Goal: Information Seeking & Learning: Learn about a topic

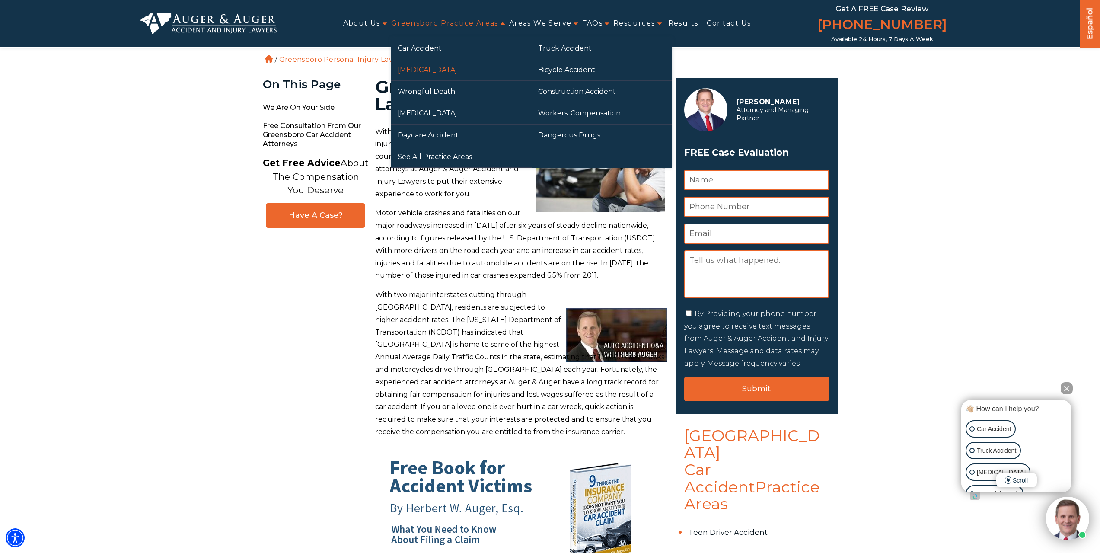
click at [434, 65] on link "[MEDICAL_DATA]" at bounding box center [461, 69] width 141 height 21
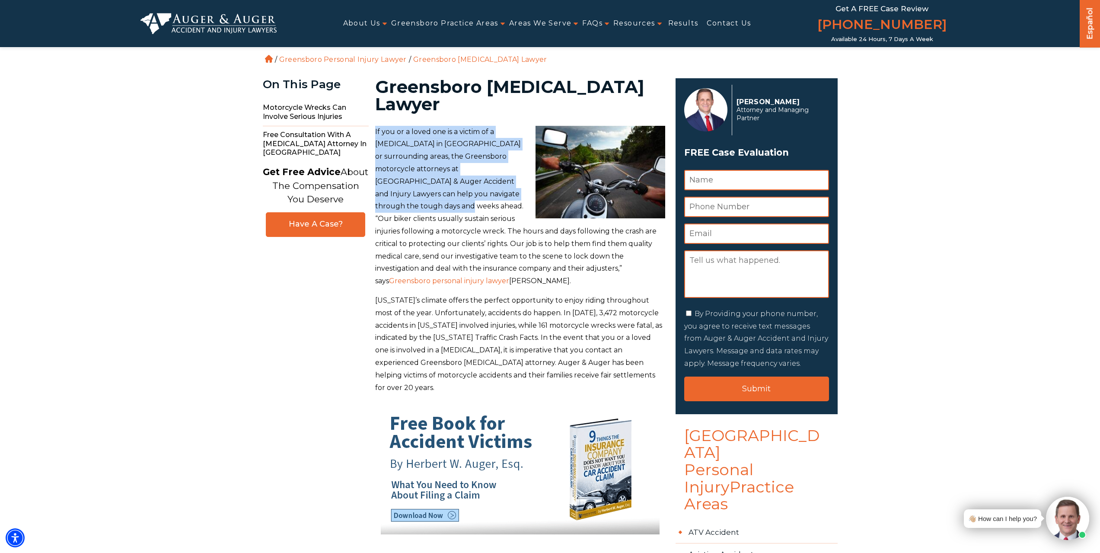
drag, startPoint x: 375, startPoint y: 129, endPoint x: 399, endPoint y: 205, distance: 79.3
click at [399, 205] on p "If you or a loved one is a victim of a motorcycle accident in Greensboro or sur…" at bounding box center [520, 207] width 290 height 162
copy p "If you or a loved one is a victim of a motorcycle accident in Greensboro or sur…"
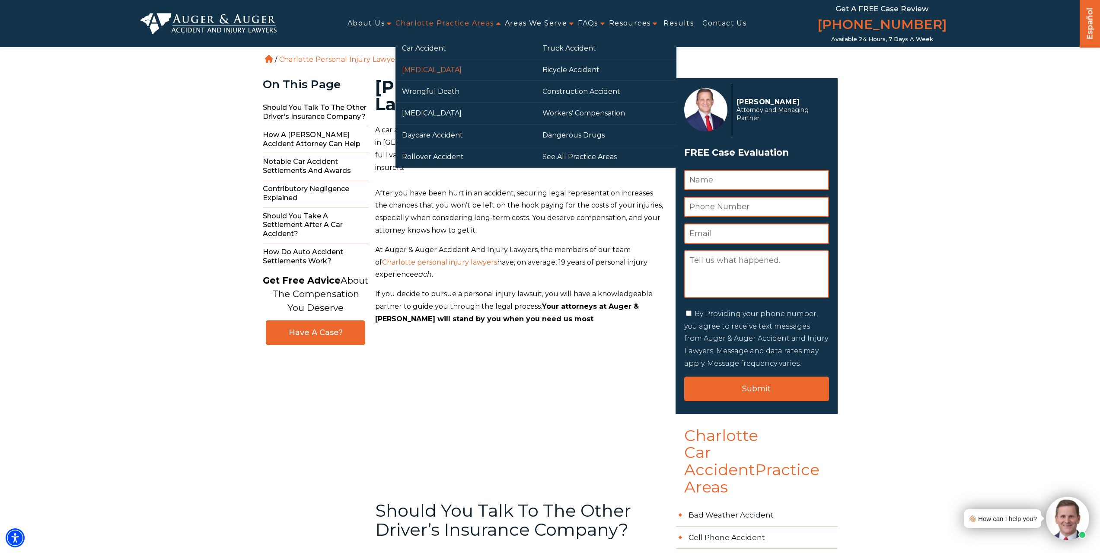
click at [441, 64] on link "[MEDICAL_DATA]" at bounding box center [466, 69] width 141 height 21
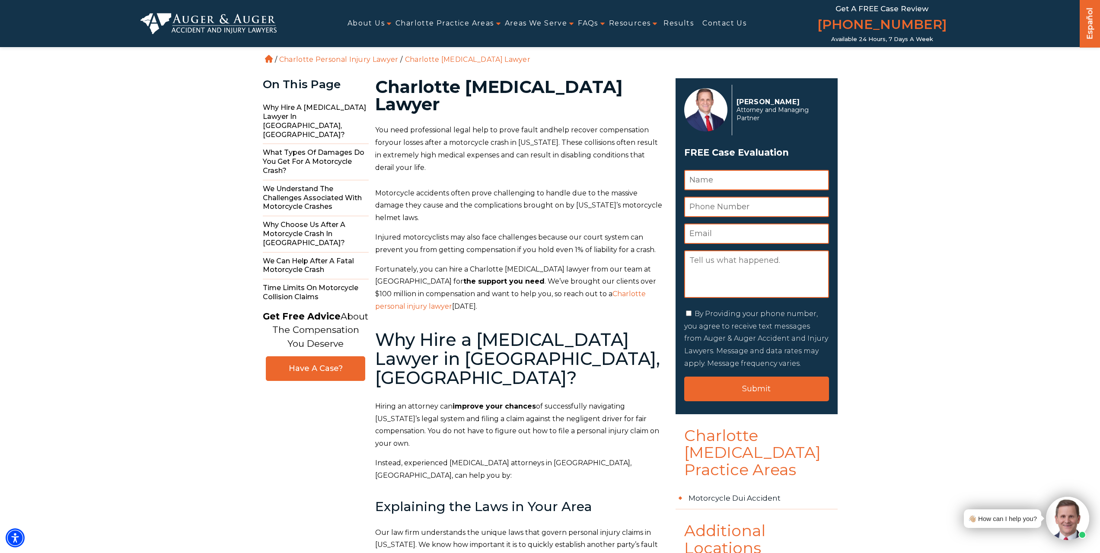
drag, startPoint x: 376, startPoint y: 127, endPoint x: 411, endPoint y: 162, distance: 49.5
click at [411, 162] on p "You need professional legal help to prove fault and help recover compensation f…" at bounding box center [520, 149] width 290 height 50
copy p "You need professional legal help to prove fault and help recover compensation f…"
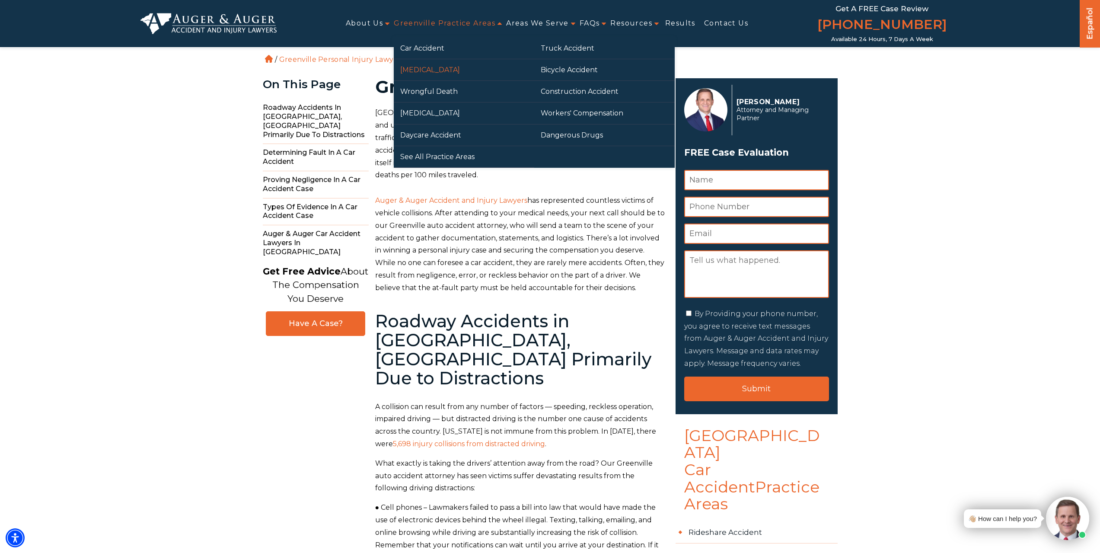
click at [444, 69] on link "[MEDICAL_DATA]" at bounding box center [464, 69] width 141 height 21
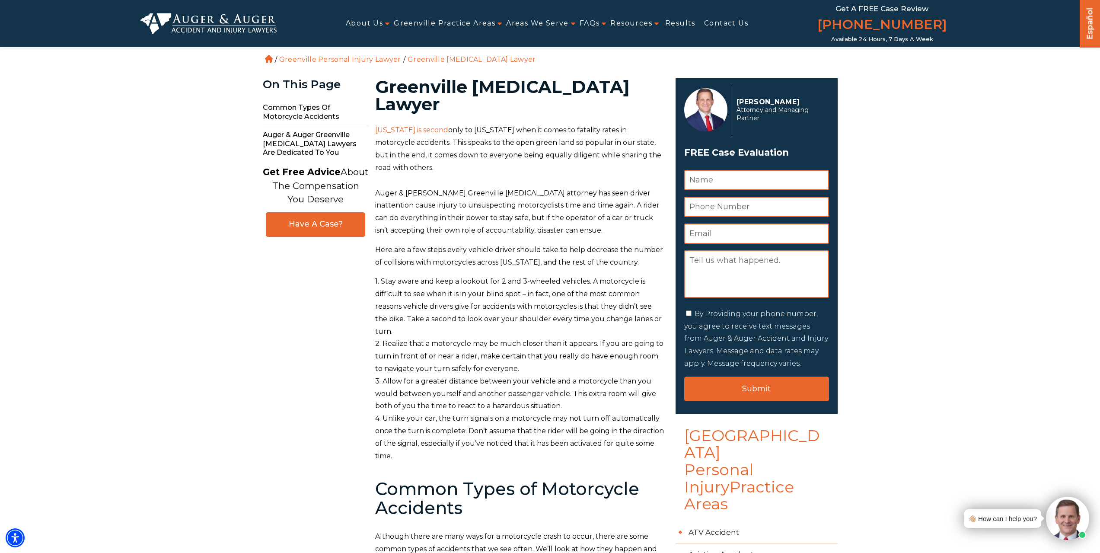
drag, startPoint x: 373, startPoint y: 130, endPoint x: 447, endPoint y: 166, distance: 82.4
copy p "[US_STATE] is second only to [US_STATE] when it comes to fatality rates in moto…"
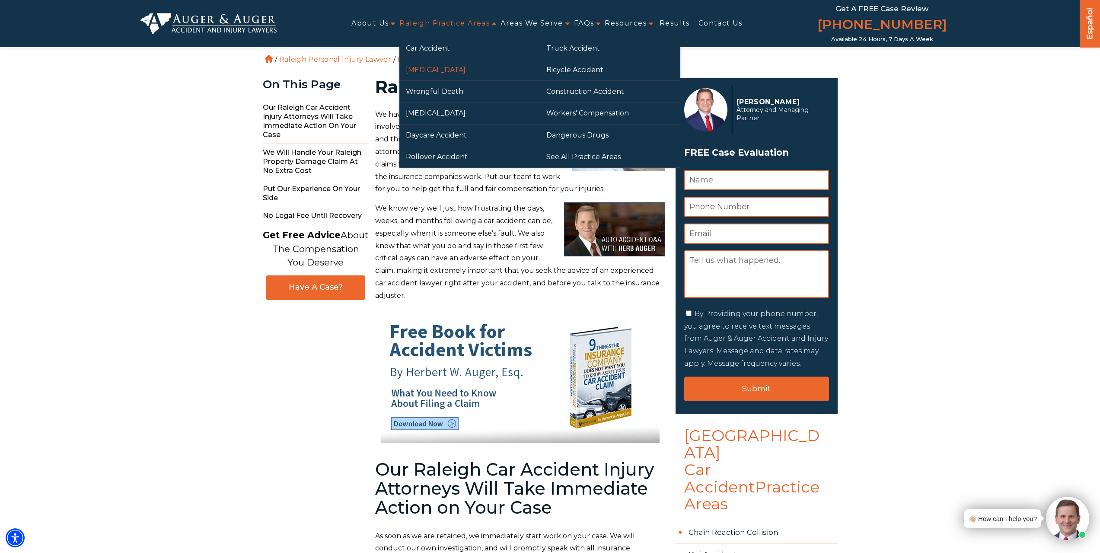
click at [428, 71] on link "[MEDICAL_DATA]" at bounding box center [469, 69] width 141 height 21
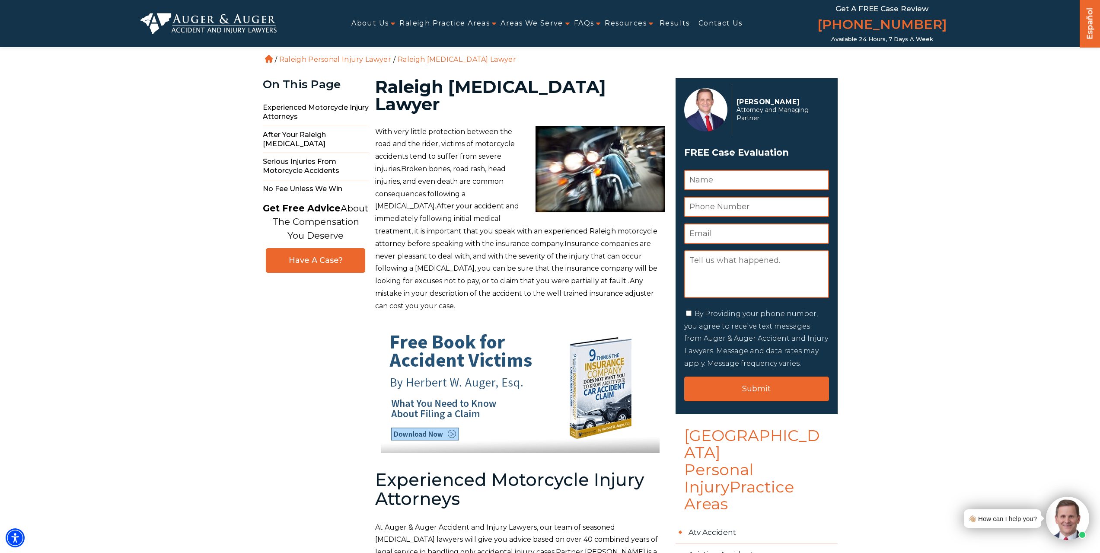
drag, startPoint x: 376, startPoint y: 132, endPoint x: 487, endPoint y: 193, distance: 126.5
click at [487, 193] on span "With very little protection between the road and the rider, victims of motorcyc…" at bounding box center [516, 219] width 282 height 182
copy span "With very little protection between the road and the rider, victims of motorcyc…"
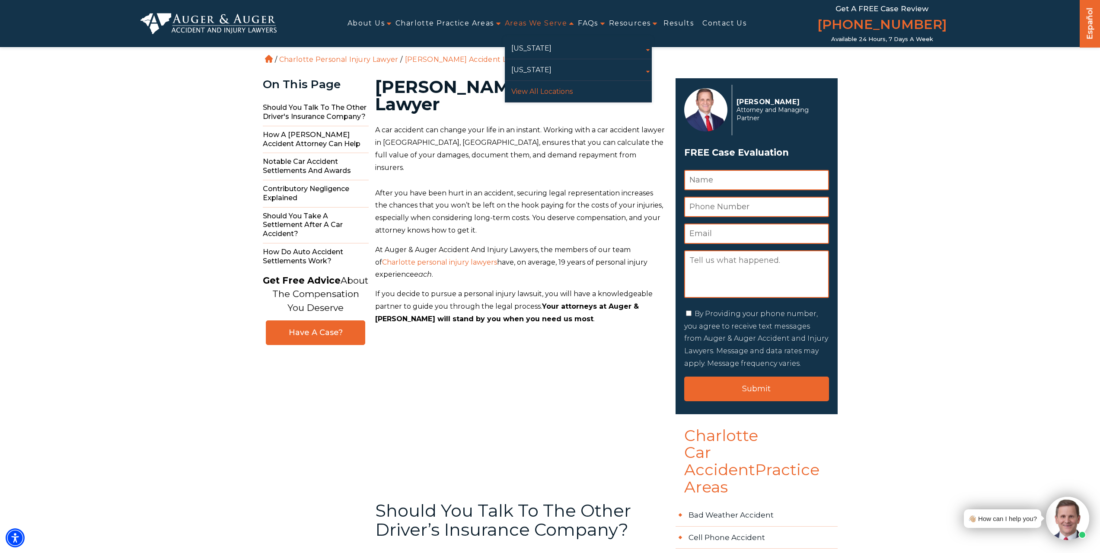
click at [526, 97] on link "View All Locations" at bounding box center [578, 91] width 147 height 21
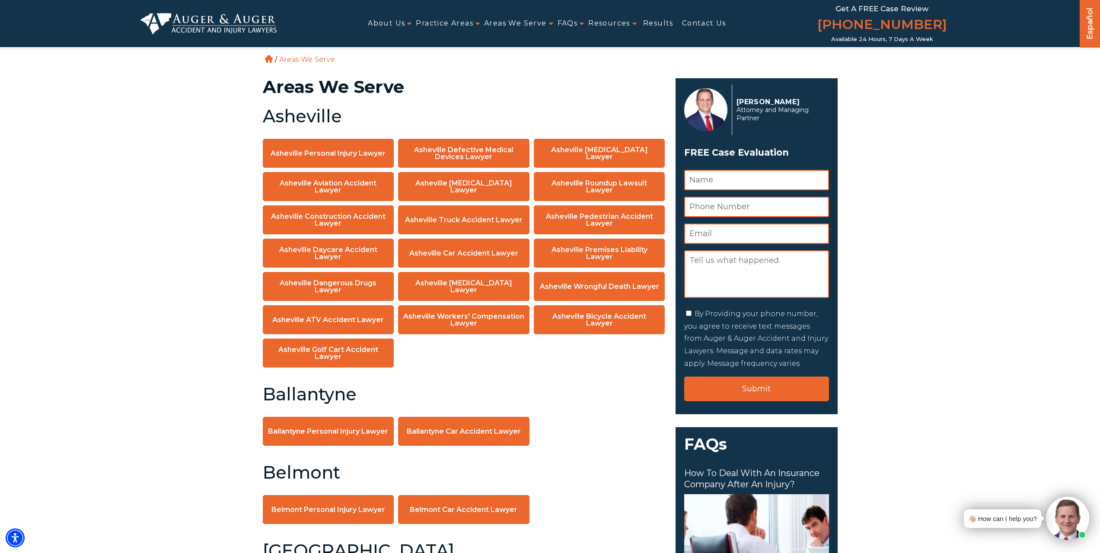
scroll to position [7625, 0]
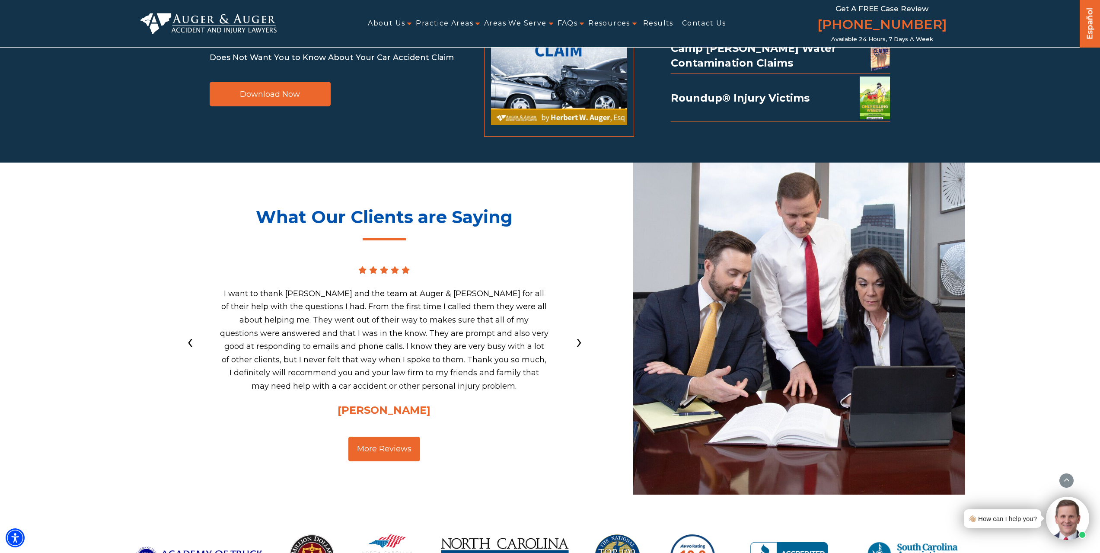
click at [217, 20] on img at bounding box center [209, 23] width 137 height 21
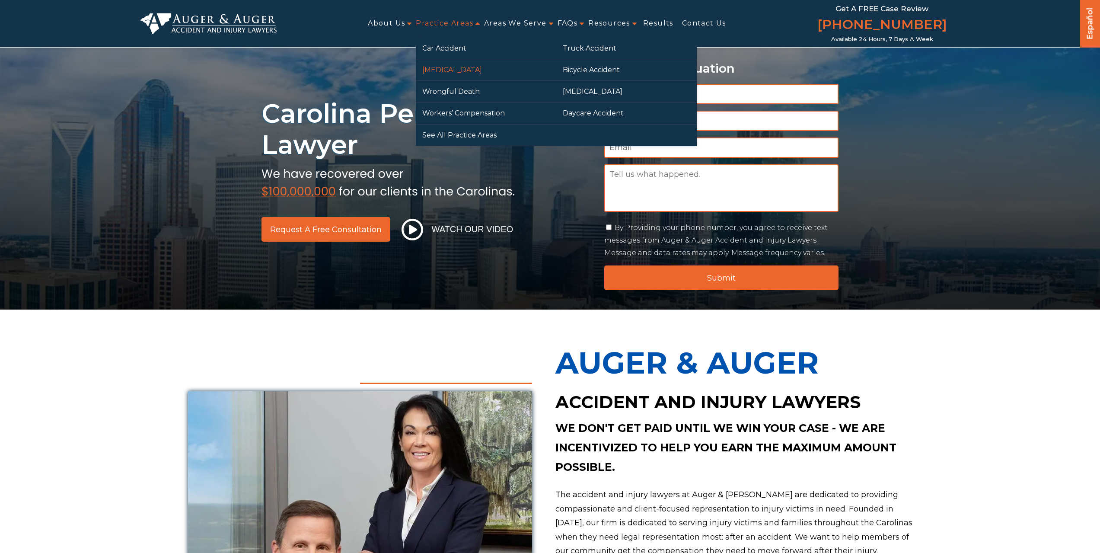
click at [454, 71] on link "[MEDICAL_DATA]" at bounding box center [486, 69] width 141 height 21
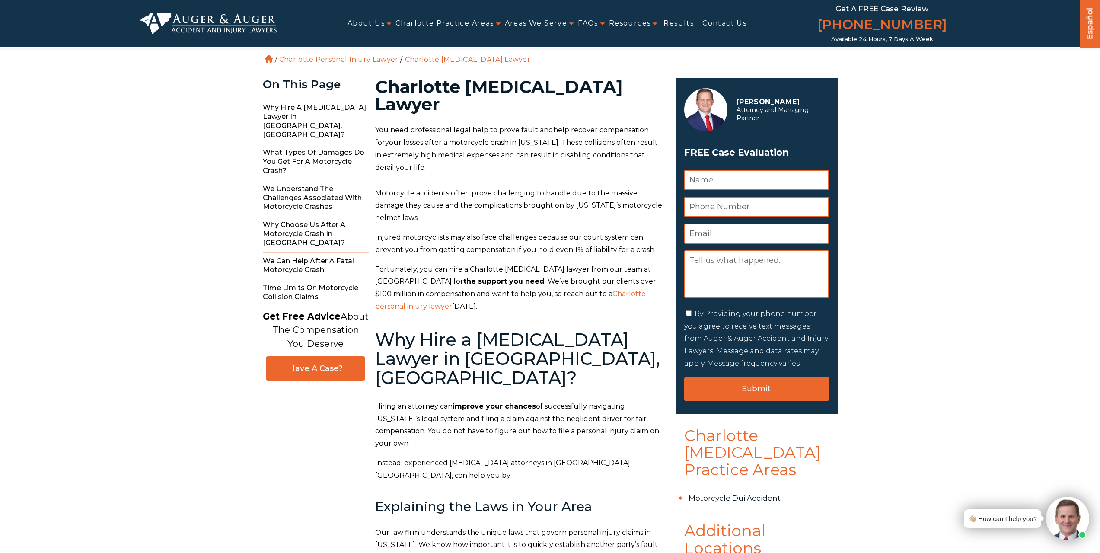
drag, startPoint x: 374, startPoint y: 129, endPoint x: 441, endPoint y: 174, distance: 80.7
copy p "You need professional legal help to prove fault and help recover compensation f…"
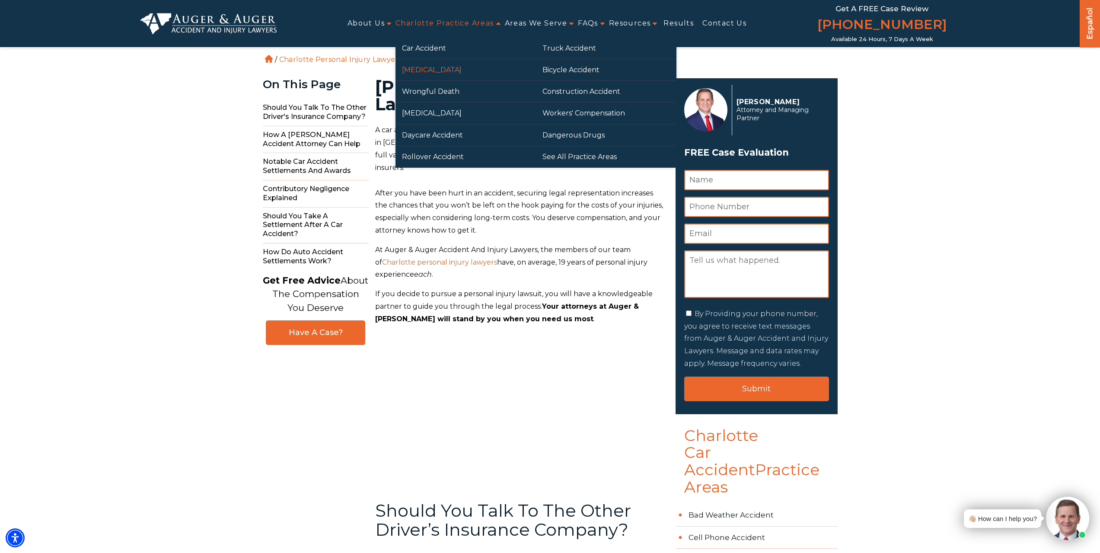
click at [438, 73] on link "[MEDICAL_DATA]" at bounding box center [466, 69] width 141 height 21
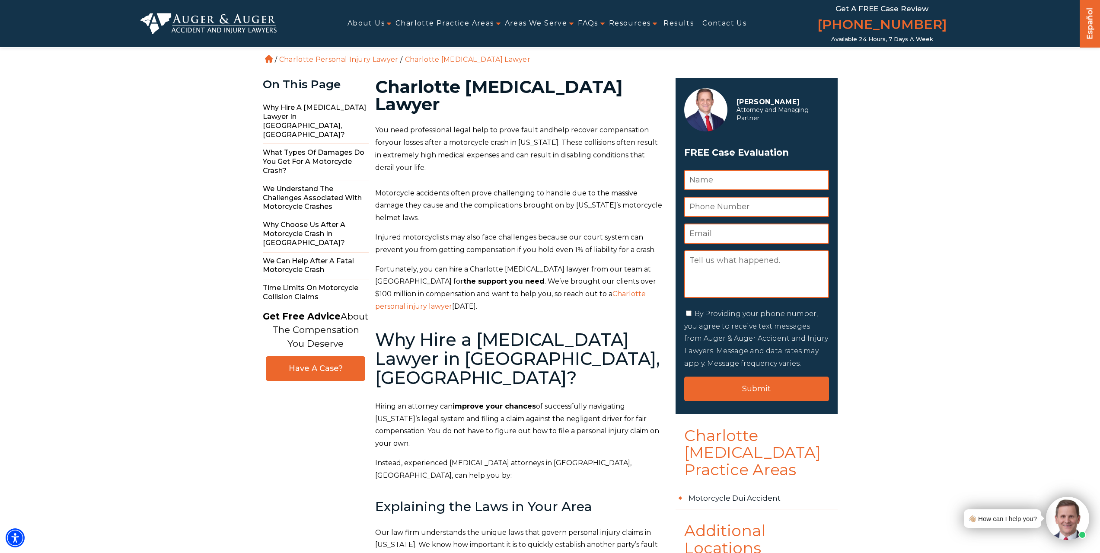
drag, startPoint x: 377, startPoint y: 131, endPoint x: 415, endPoint y: 172, distance: 56.0
click at [415, 172] on p "You need professional legal help to prove fault and help recover compensation f…" at bounding box center [520, 149] width 290 height 50
click at [415, 171] on p "You need professional legal help to prove fault and help recover compensation f…" at bounding box center [520, 149] width 290 height 50
drag, startPoint x: 412, startPoint y: 166, endPoint x: 371, endPoint y: 133, distance: 52.6
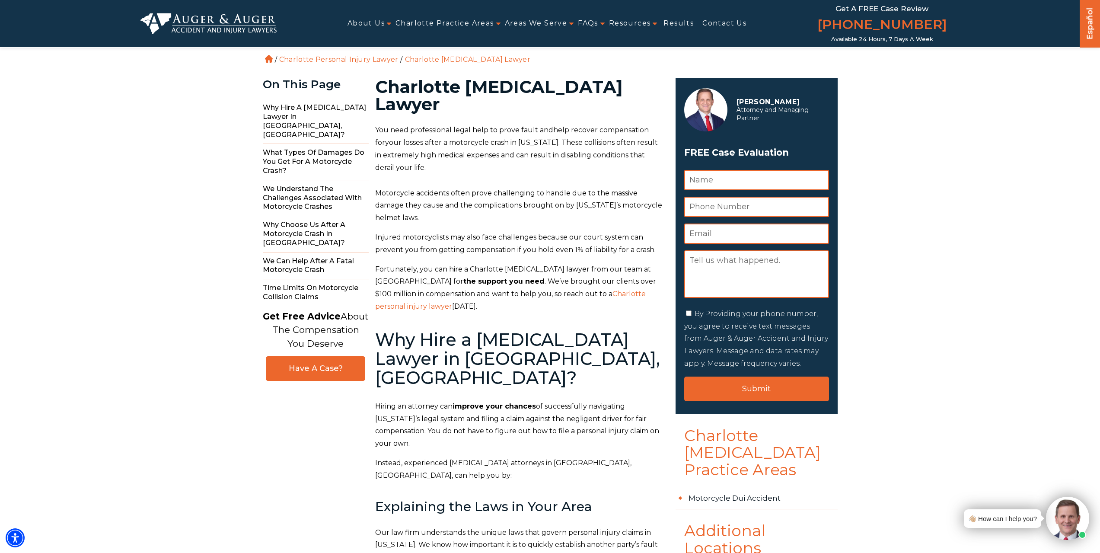
copy p "You need professional legal help to prove fault and help recover compensation f…"
drag, startPoint x: 378, startPoint y: 130, endPoint x: 421, endPoint y: 166, distance: 55.9
click at [421, 166] on p "You need professional legal help to prove fault and help recover compensation f…" at bounding box center [520, 149] width 290 height 50
click at [418, 166] on p "You need professional legal help to prove fault and help recover compensation f…" at bounding box center [520, 149] width 290 height 50
drag, startPoint x: 414, startPoint y: 168, endPoint x: 373, endPoint y: 131, distance: 54.8
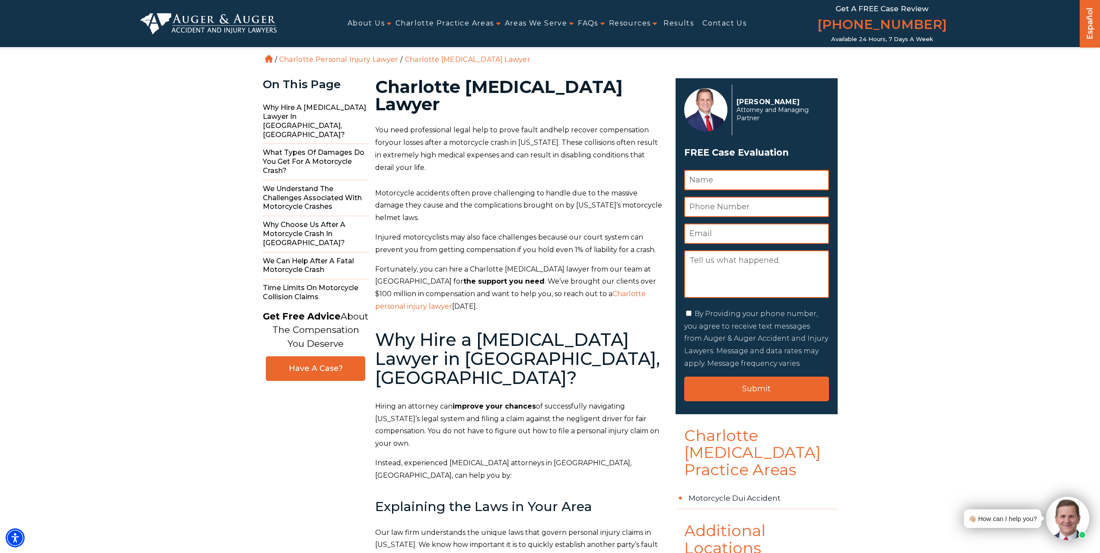
copy p "You need professional legal help to prove fault and help recover compensation f…"
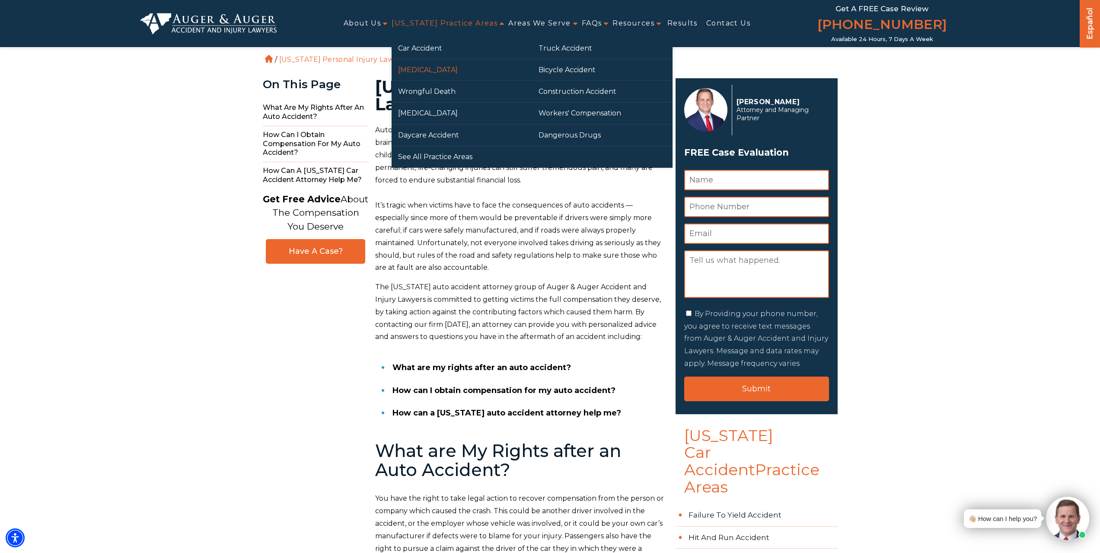
click at [427, 68] on link "[MEDICAL_DATA]" at bounding box center [462, 69] width 141 height 21
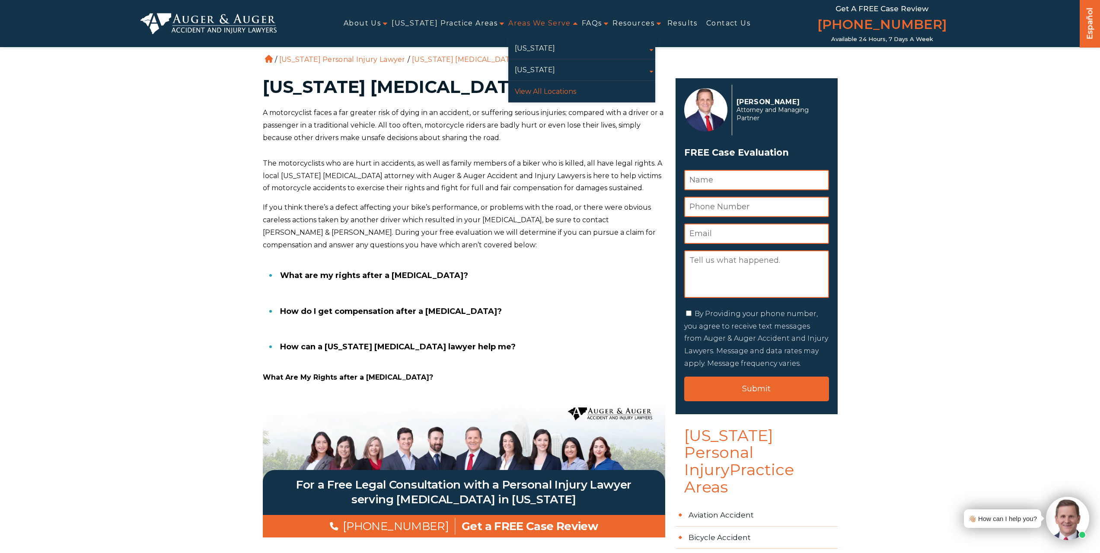
click at [550, 93] on link "View All Locations" at bounding box center [581, 91] width 147 height 21
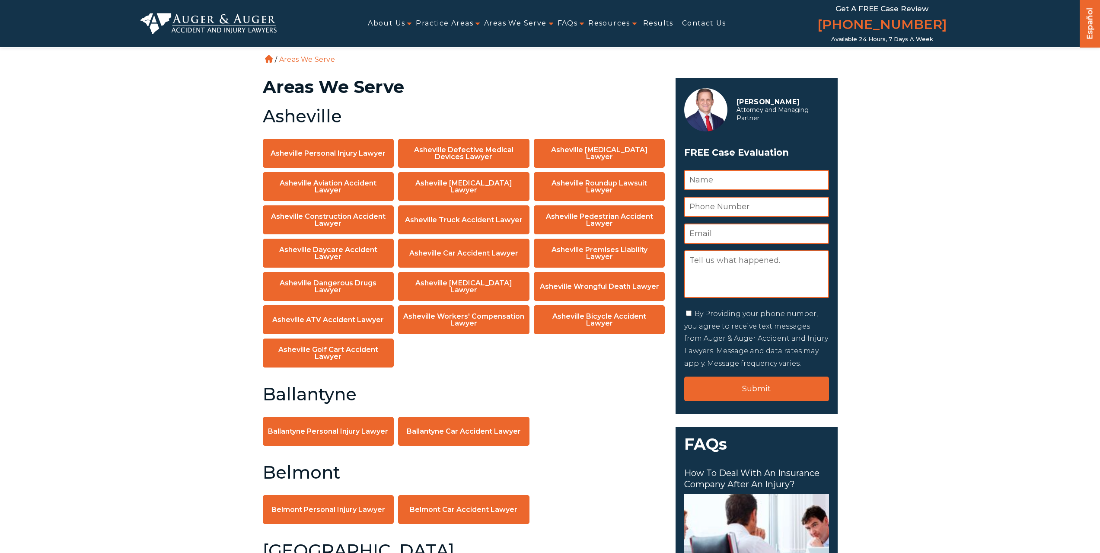
scroll to position [6457, 0]
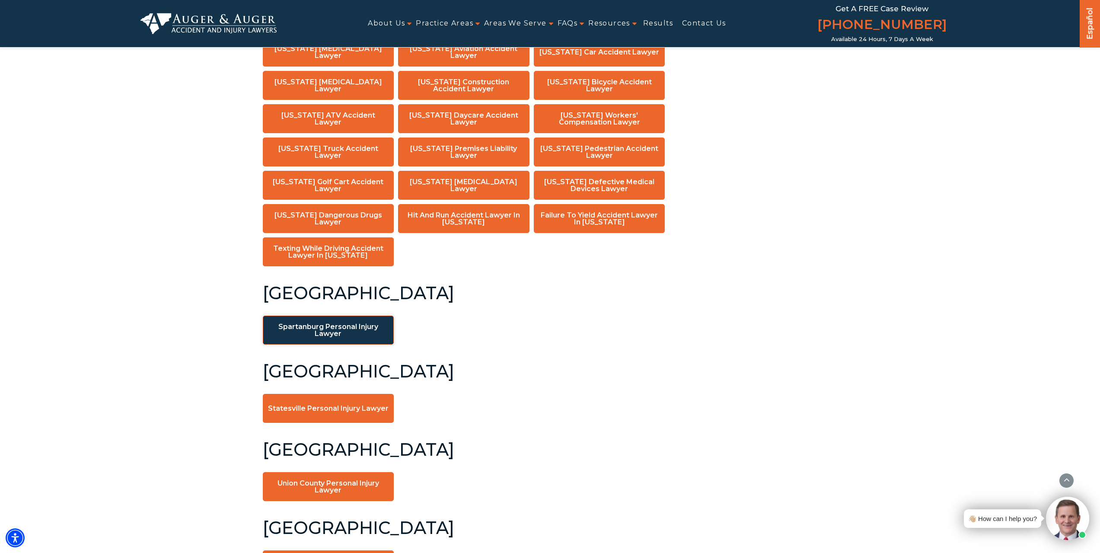
click at [314, 316] on link "Spartanburg Personal Injury Lawyer" at bounding box center [328, 330] width 131 height 29
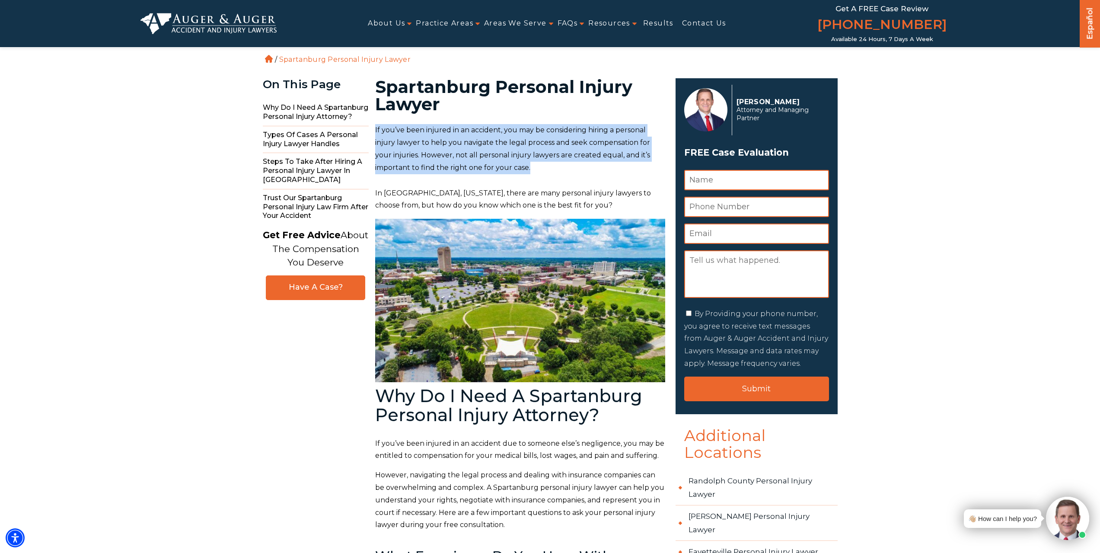
drag, startPoint x: 373, startPoint y: 129, endPoint x: 580, endPoint y: 173, distance: 211.4
copy span "If you’ve been injured in an accident, you may be considering hiring a personal…"
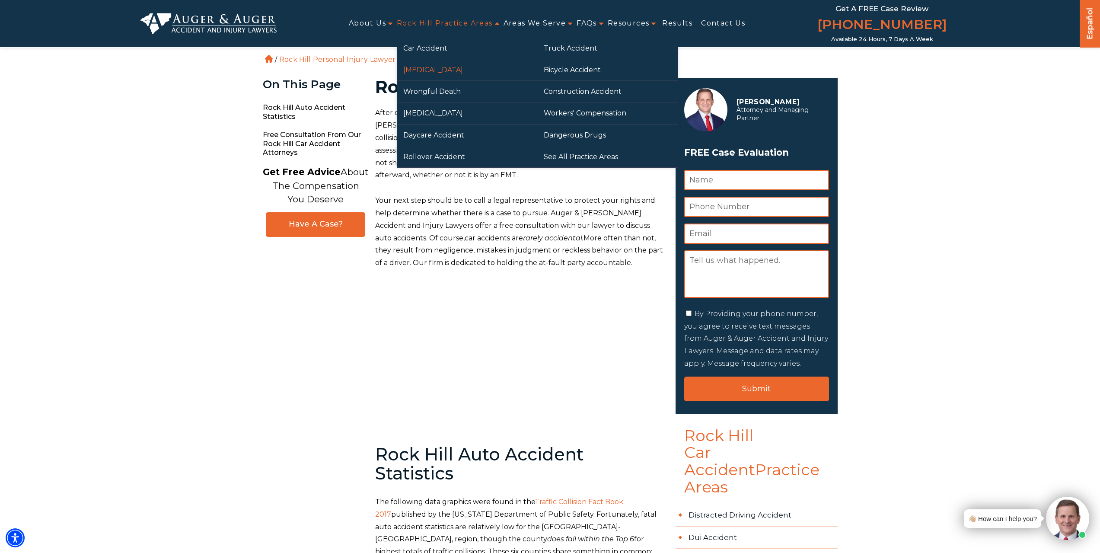
click at [440, 70] on link "[MEDICAL_DATA]" at bounding box center [467, 69] width 141 height 21
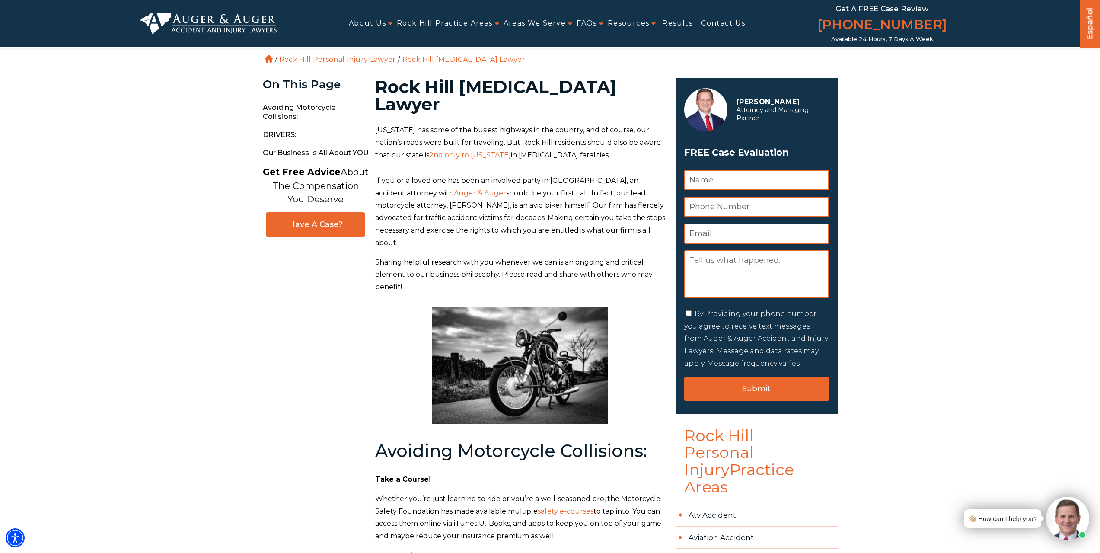
drag, startPoint x: 372, startPoint y: 128, endPoint x: 625, endPoint y: 156, distance: 254.0
copy p "[US_STATE] has some of the busiest highways in the country, and of course, our …"
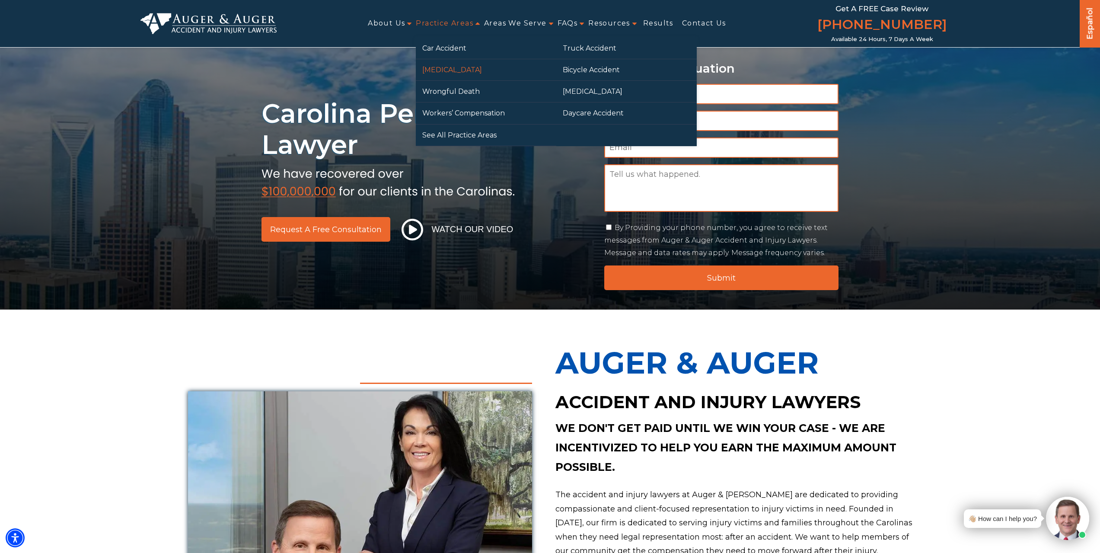
click at [450, 69] on link "[MEDICAL_DATA]" at bounding box center [486, 69] width 141 height 21
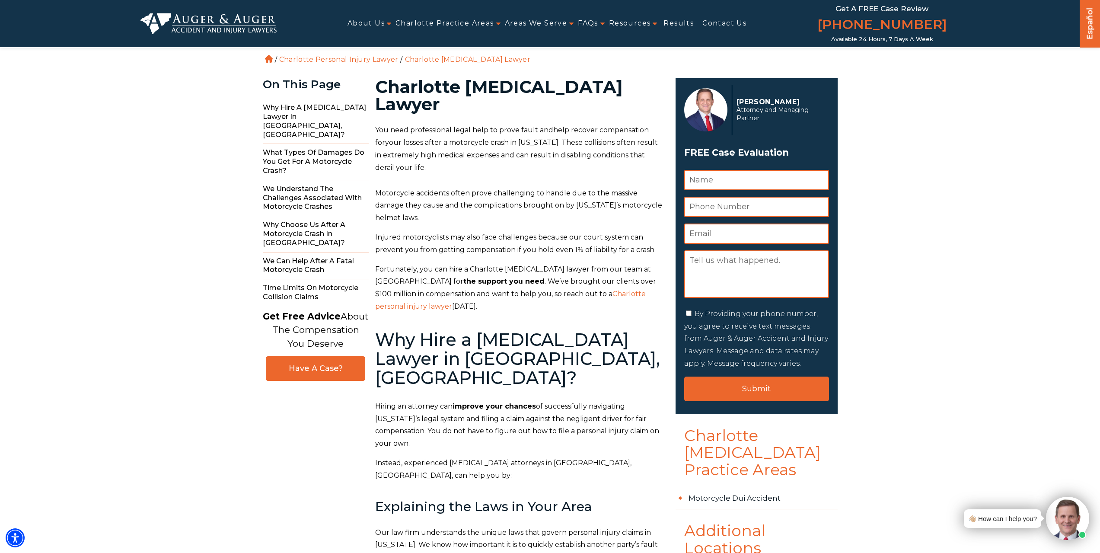
drag, startPoint x: 378, startPoint y: 128, endPoint x: 419, endPoint y: 163, distance: 53.6
click at [419, 163] on p "You need professional legal help to prove fault and help recover compensation f…" at bounding box center [520, 149] width 290 height 50
click at [417, 166] on p "You need professional legal help to prove fault and help recover compensation f…" at bounding box center [520, 149] width 290 height 50
drag, startPoint x: 411, startPoint y: 166, endPoint x: 377, endPoint y: 132, distance: 48.3
click at [377, 132] on p "You need professional legal help to prove fault and help recover compensation f…" at bounding box center [520, 149] width 290 height 50
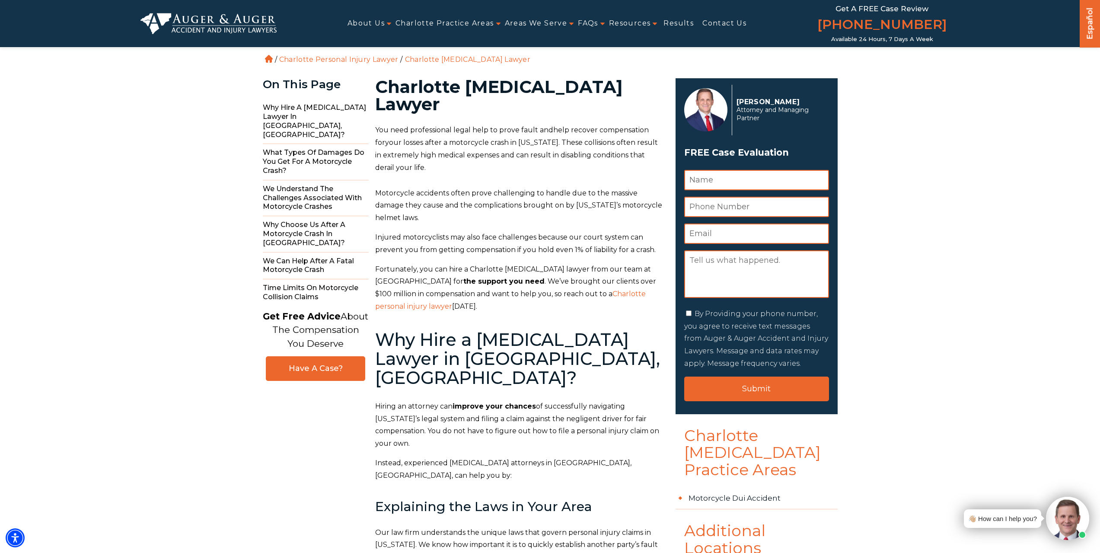
copy p "You need professional legal help to prove fault and help recover compensation f…"
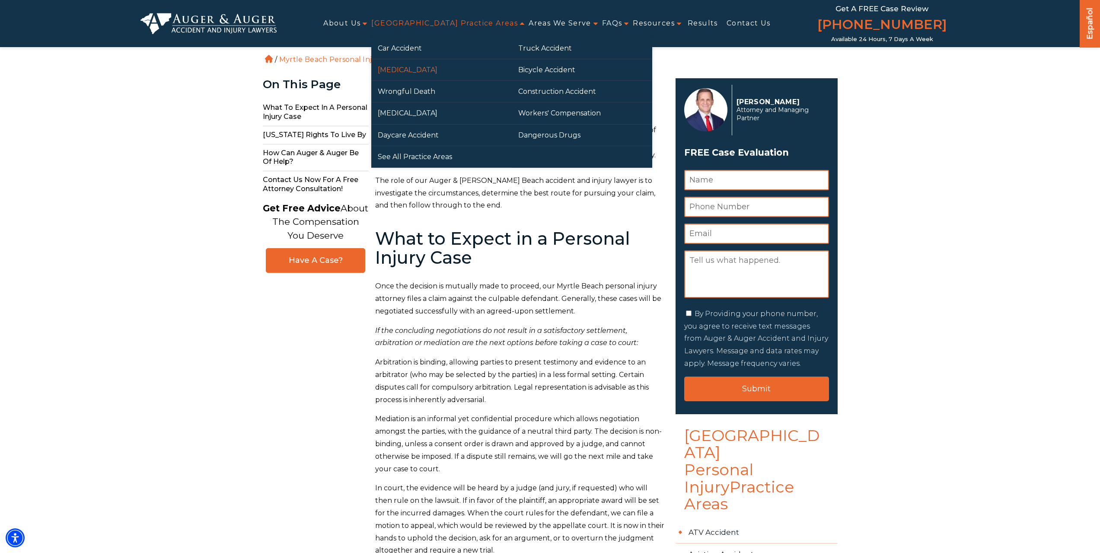
click at [435, 72] on link "[MEDICAL_DATA]" at bounding box center [441, 69] width 141 height 21
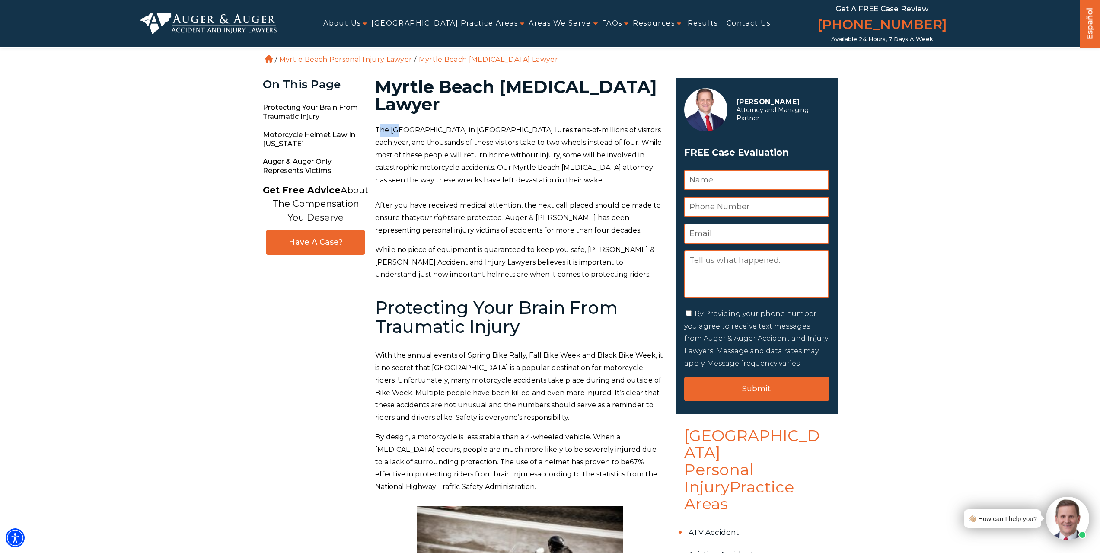
drag, startPoint x: 377, startPoint y: 129, endPoint x: 397, endPoint y: 130, distance: 19.5
click at [397, 130] on span "The [GEOGRAPHIC_DATA] in [GEOGRAPHIC_DATA] lures tens-of-millions of visitors e…" at bounding box center [518, 155] width 287 height 58
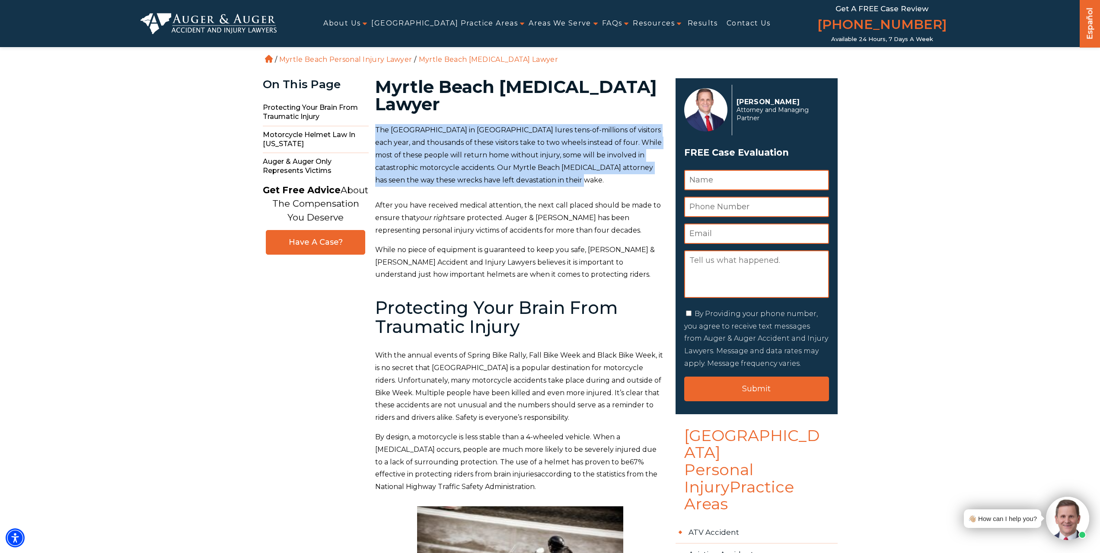
drag, startPoint x: 374, startPoint y: 128, endPoint x: 572, endPoint y: 180, distance: 205.4
copy span "The [GEOGRAPHIC_DATA] in [GEOGRAPHIC_DATA] lures tens-of-millions of visitors e…"
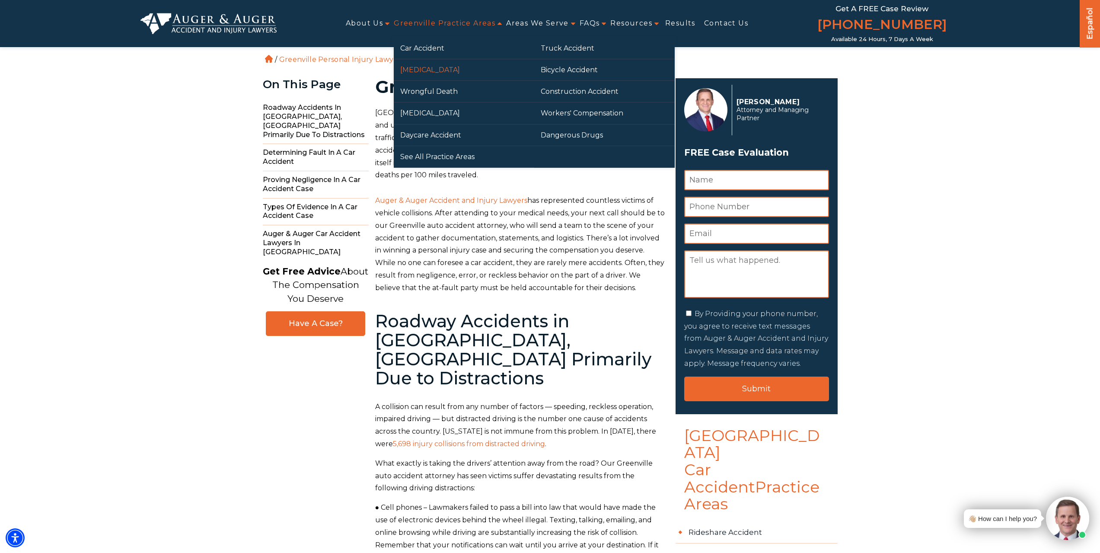
click at [438, 70] on link "[MEDICAL_DATA]" at bounding box center [464, 69] width 141 height 21
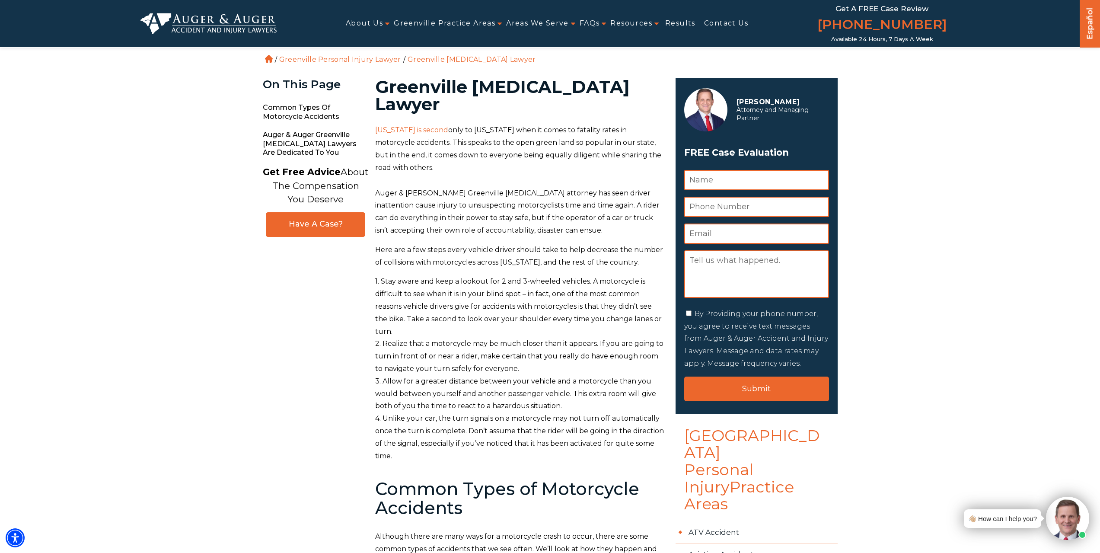
drag, startPoint x: 394, startPoint y: 131, endPoint x: 460, endPoint y: 164, distance: 73.3
copy p "[US_STATE] is second only to [US_STATE] when it comes to fatality rates in moto…"
